Goal: Task Accomplishment & Management: Use online tool/utility

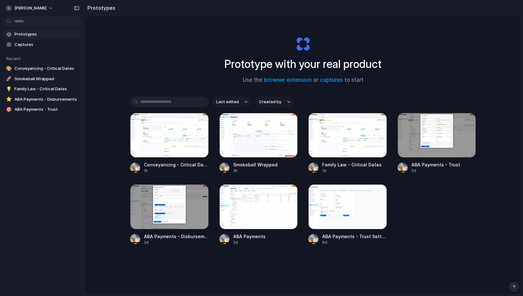
drag, startPoint x: 521, startPoint y: 46, endPoint x: 511, endPoint y: 102, distance: 56.8
click at [511, 102] on main "Prototype with your real product Use the browser extension or captures to start…" at bounding box center [303, 155] width 436 height 278
click at [240, 131] on div at bounding box center [258, 135] width 79 height 45
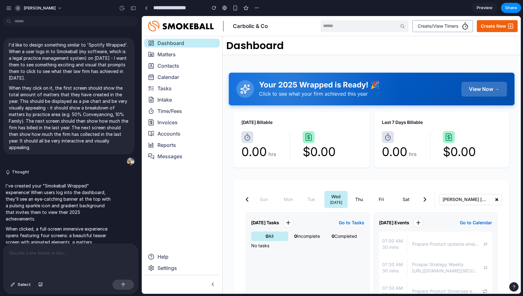
scroll to position [1633, 0]
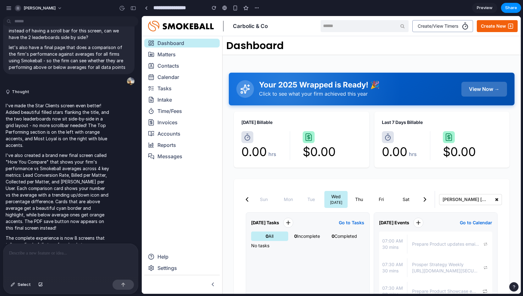
click at [473, 7] on link "Preview" at bounding box center [484, 8] width 25 height 10
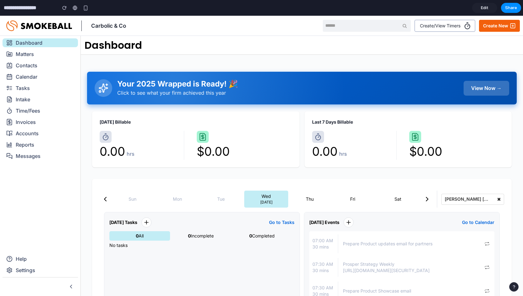
click at [488, 82] on div "View Now →" at bounding box center [487, 88] width 46 height 15
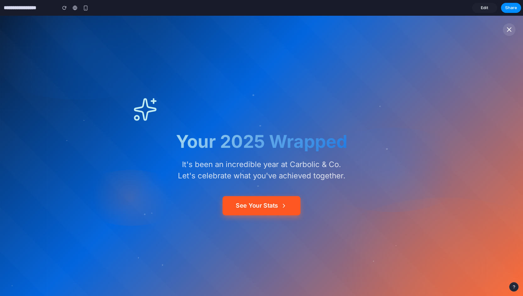
click at [290, 207] on button "See Your Stats" at bounding box center [262, 205] width 78 height 19
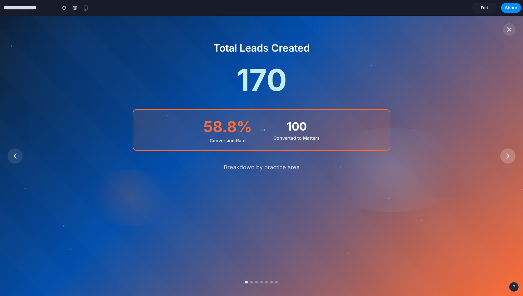
click at [511, 157] on icon at bounding box center [508, 156] width 9 height 9
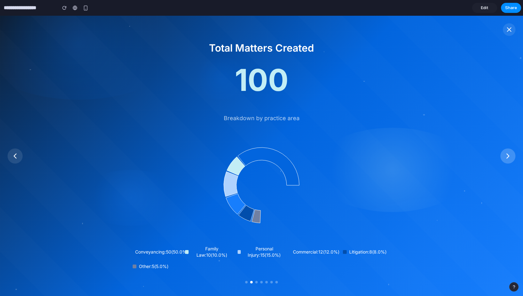
click at [511, 157] on icon at bounding box center [508, 156] width 9 height 9
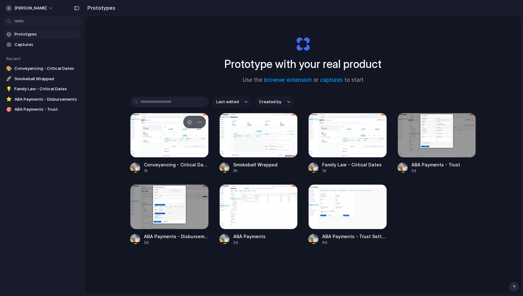
click at [179, 141] on div at bounding box center [169, 135] width 79 height 45
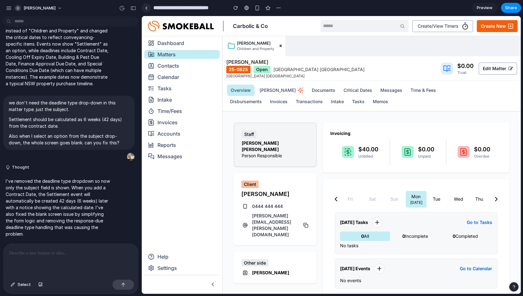
click at [150, 10] on link at bounding box center [145, 7] width 9 height 9
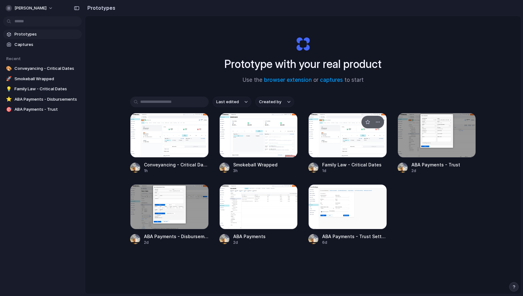
click at [352, 134] on div at bounding box center [347, 135] width 79 height 45
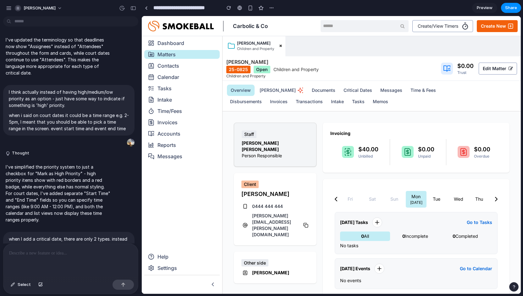
scroll to position [1981, 0]
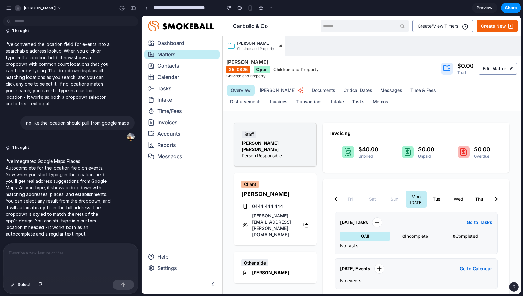
click at [489, 5] on span "Preview" at bounding box center [485, 8] width 16 height 6
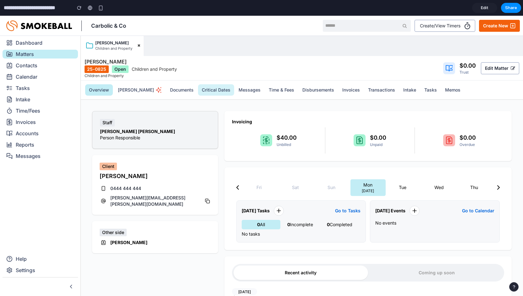
click at [198, 90] on button "Critical Dates" at bounding box center [216, 89] width 36 height 11
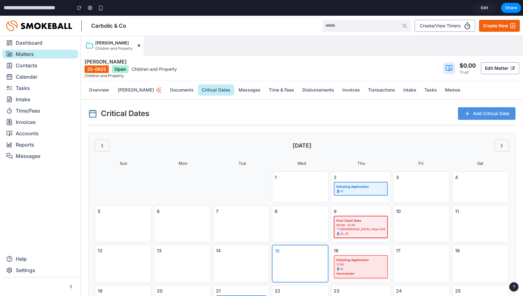
click at [484, 118] on button "Add Critical Date" at bounding box center [487, 113] width 58 height 13
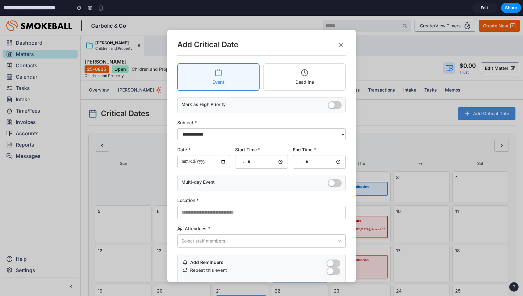
click at [341, 42] on icon at bounding box center [341, 45] width 8 height 8
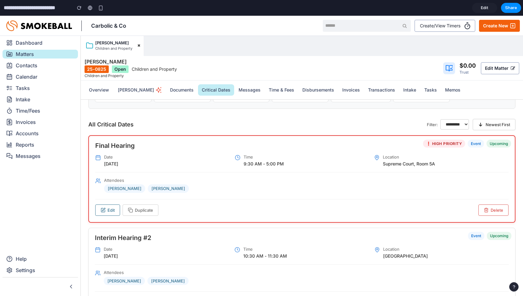
scroll to position [260, 0]
click at [459, 118] on select "********* ****** *********" at bounding box center [454, 123] width 29 height 10
click at [397, 121] on div "All Critical Dates Filter: ********* ****** ********* Newest First" at bounding box center [301, 124] width 427 height 12
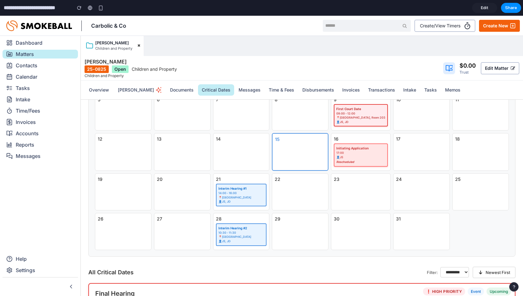
scroll to position [236, 0]
